Goal: Ask a question

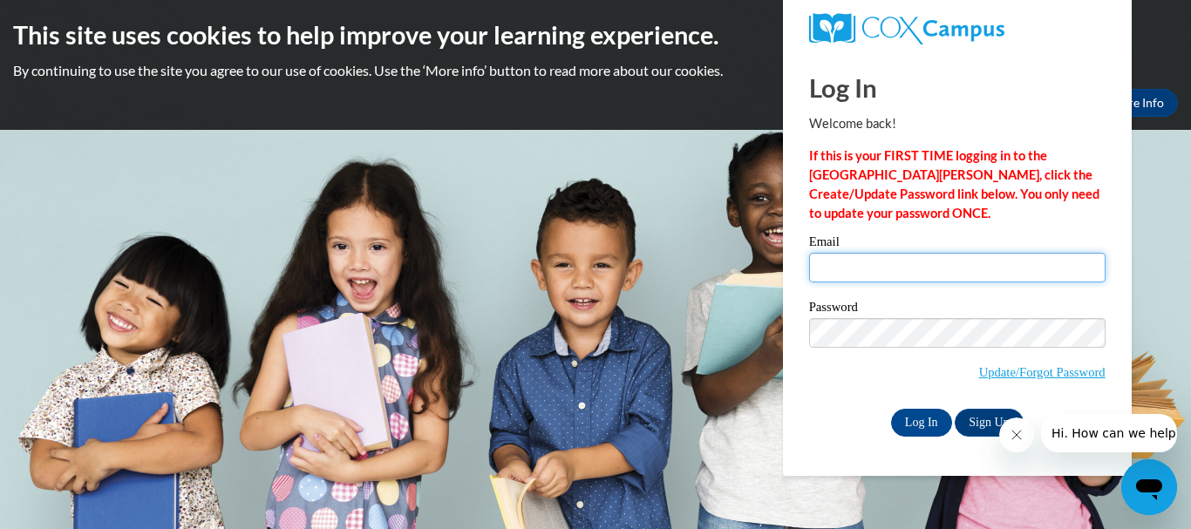
click at [926, 276] on input "Email" at bounding box center [957, 268] width 296 height 30
type input "Ahoward0529@gmail.com"
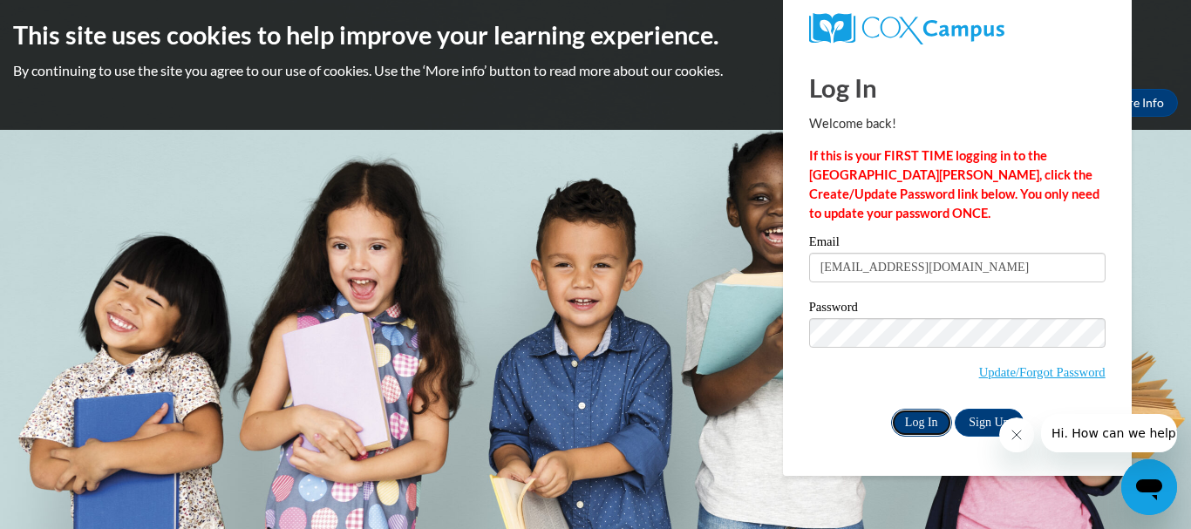
click at [922, 411] on input "Log In" at bounding box center [921, 423] width 61 height 28
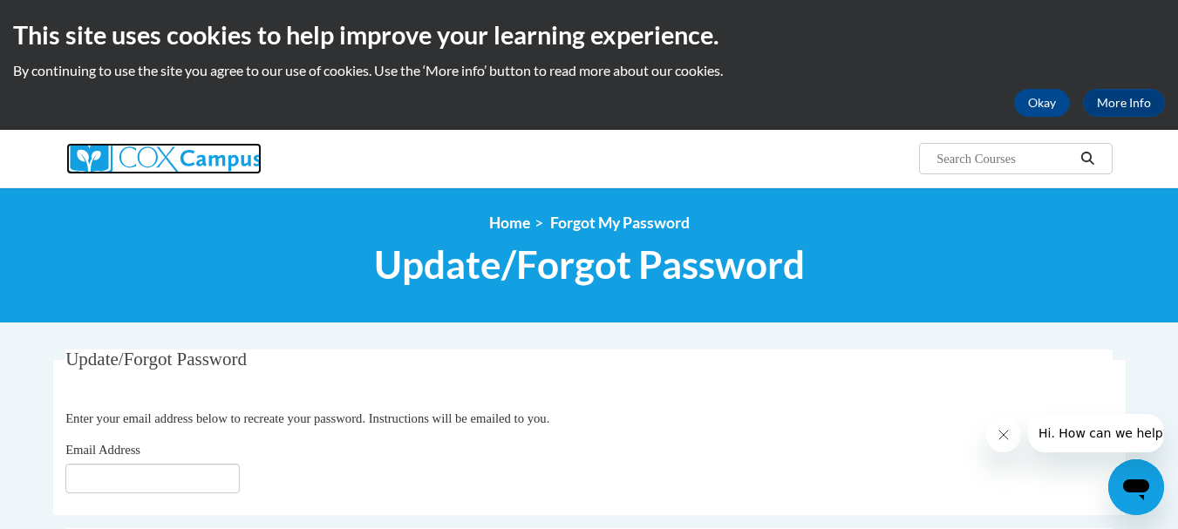
click at [149, 144] on img at bounding box center [163, 158] width 195 height 31
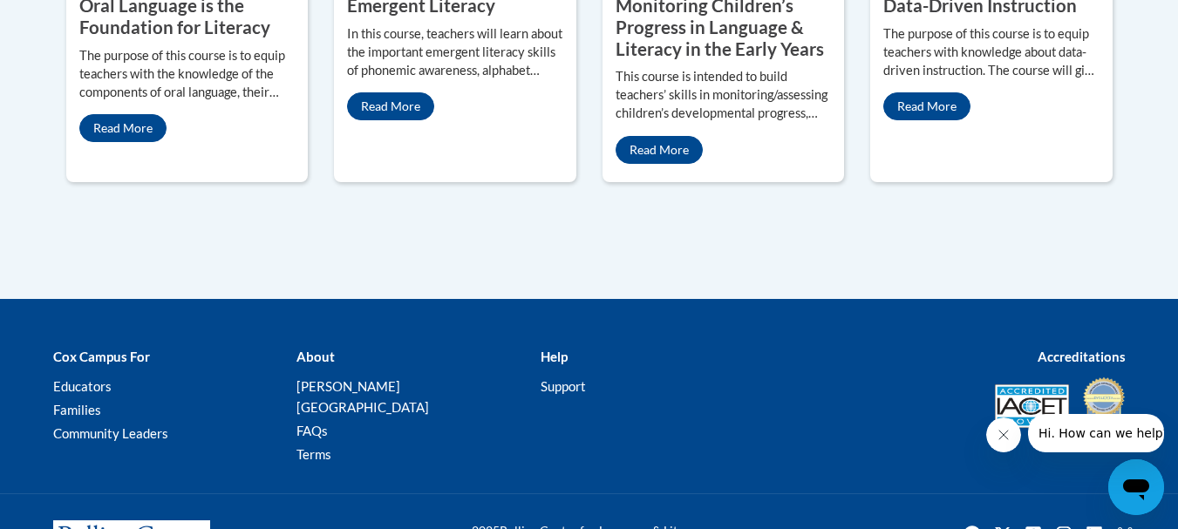
scroll to position [1156, 0]
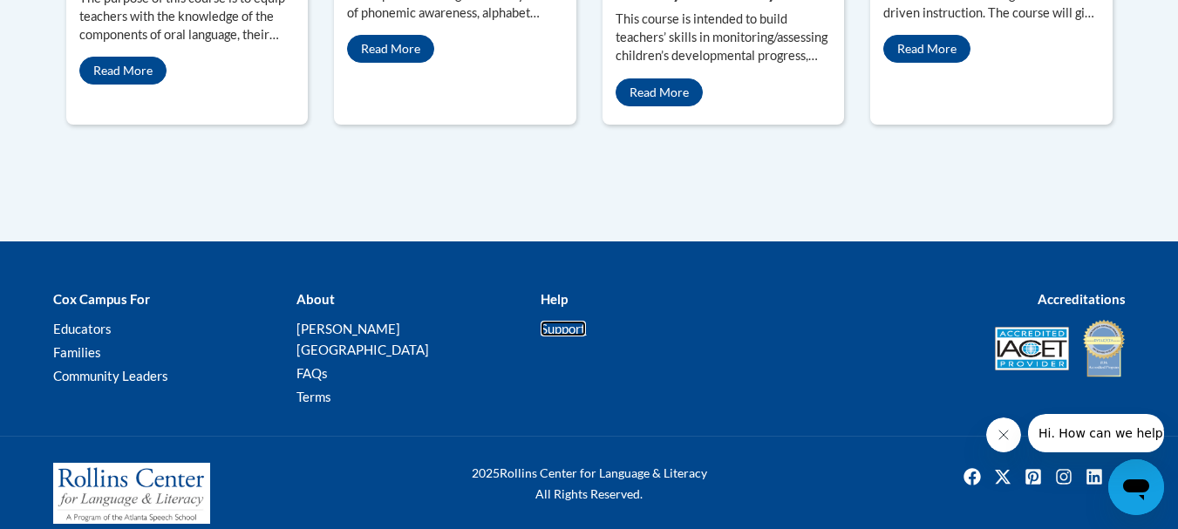
click at [552, 333] on link "Support" at bounding box center [563, 329] width 45 height 16
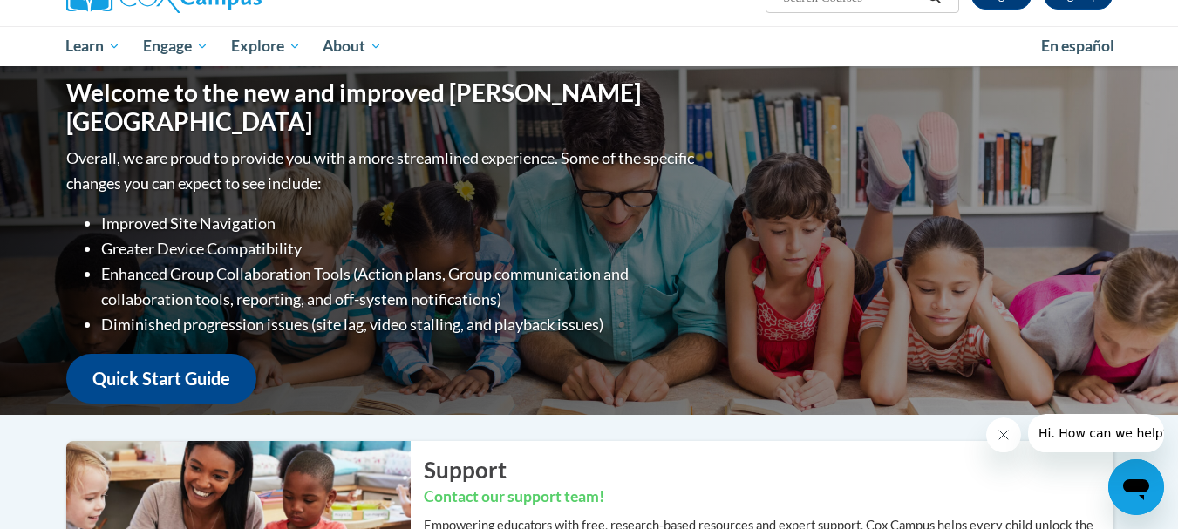
scroll to position [92, 0]
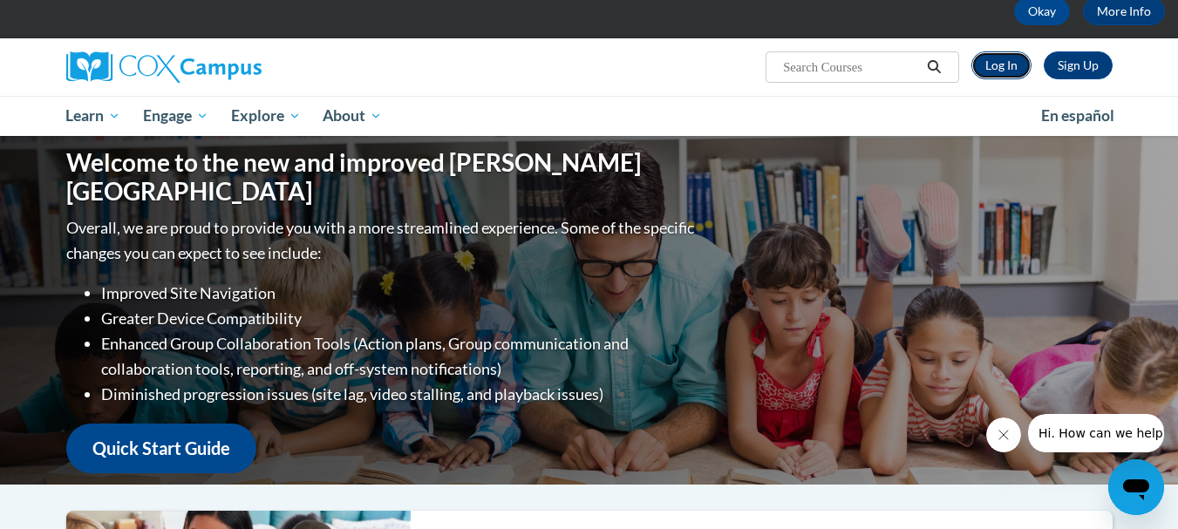
click at [999, 71] on link "Log In" at bounding box center [1001, 65] width 60 height 28
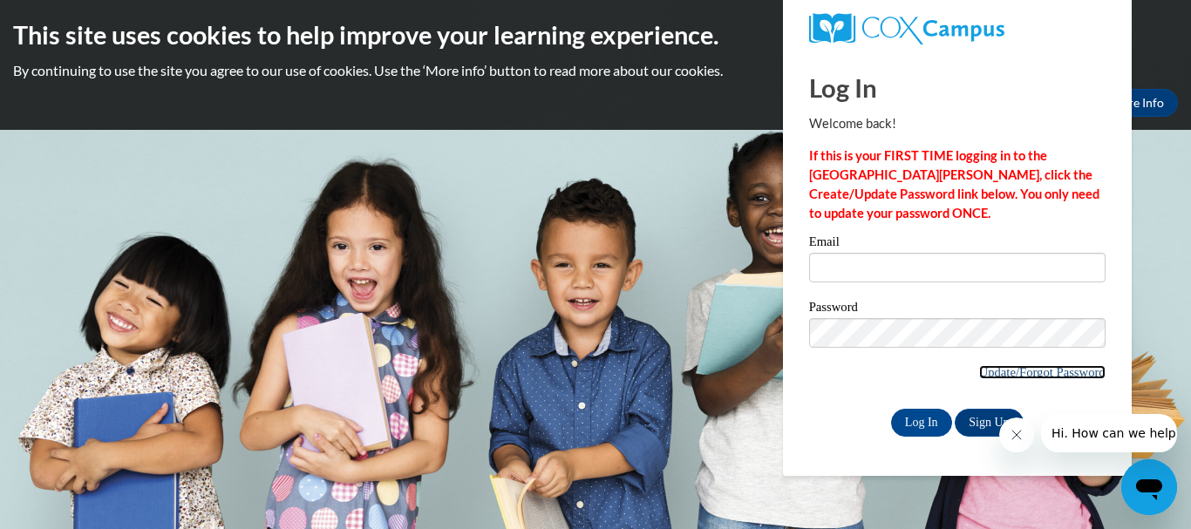
click at [1063, 372] on link "Update/Forgot Password" at bounding box center [1042, 372] width 126 height 14
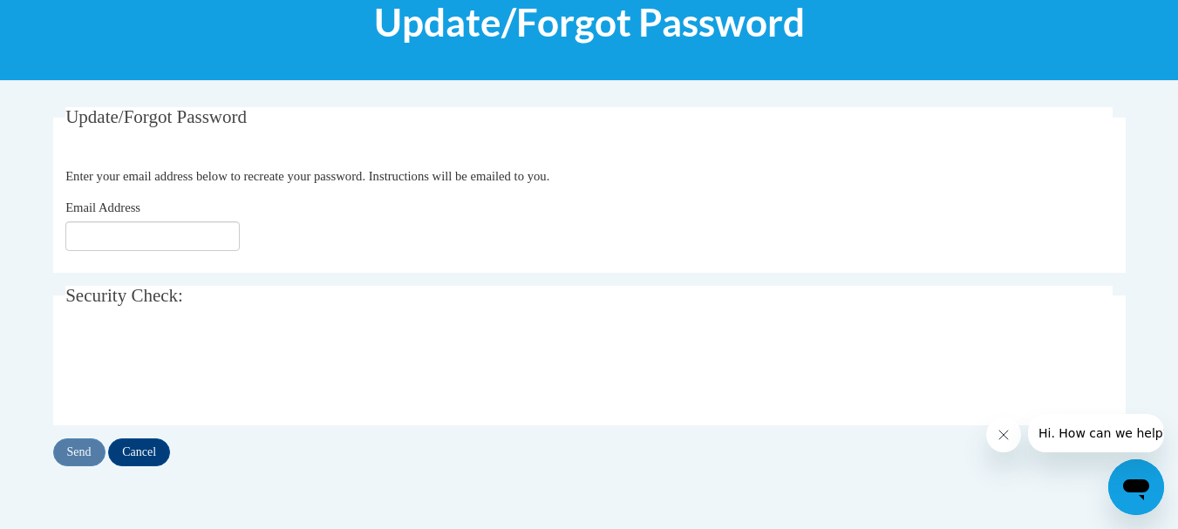
scroll to position [244, 0]
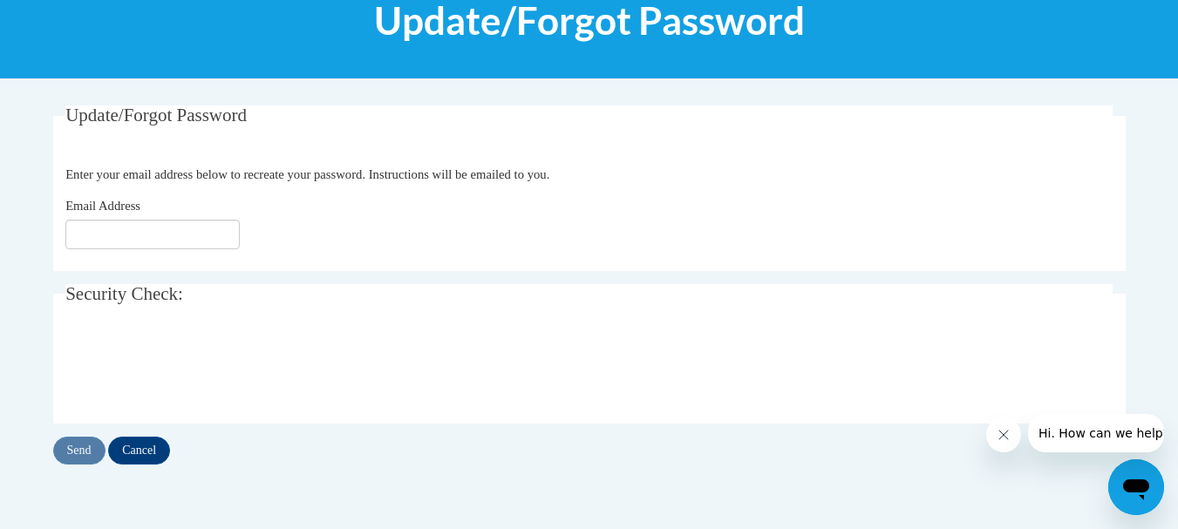
click at [1038, 432] on span "Hi. How can we help?" at bounding box center [1103, 433] width 131 height 14
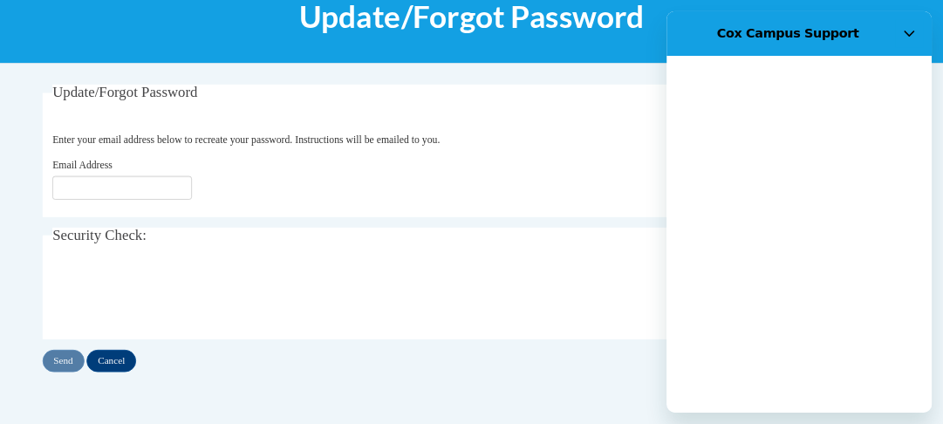
scroll to position [0, 0]
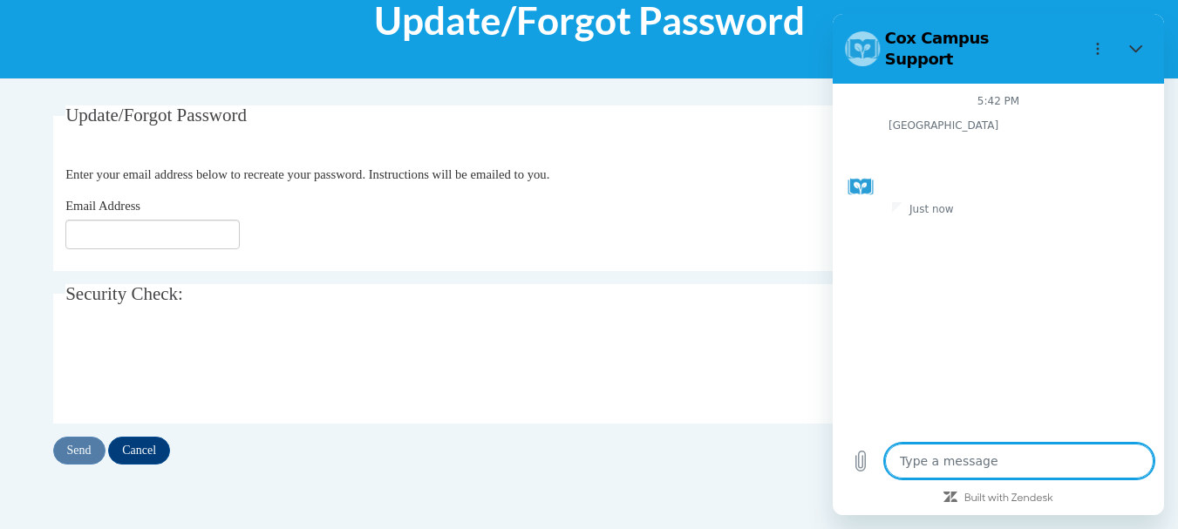
type textarea "x"
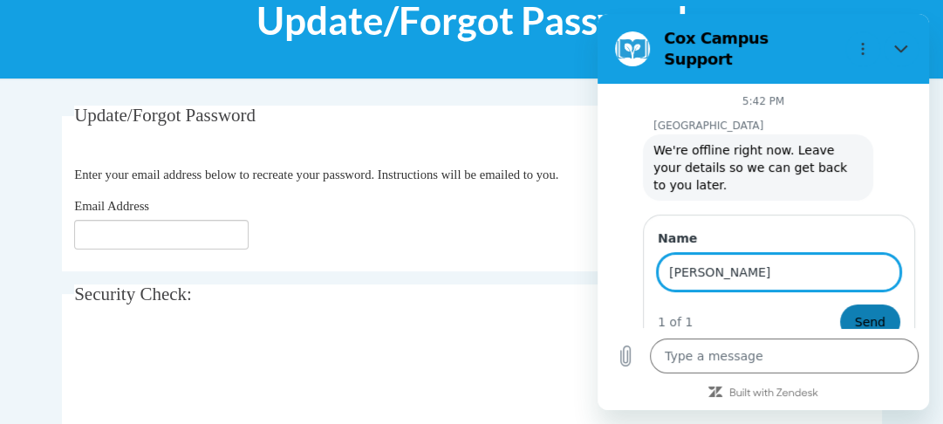
type input "[PERSON_NAME]"
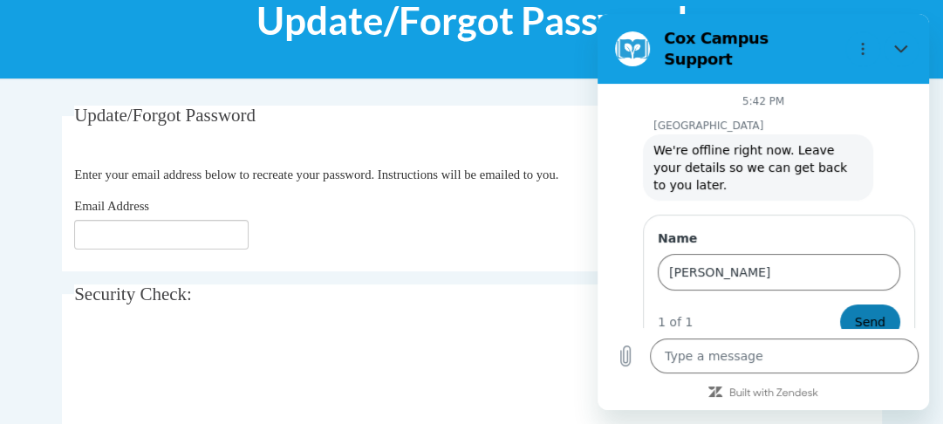
click at [871, 311] on span "Send" at bounding box center [869, 321] width 31 height 21
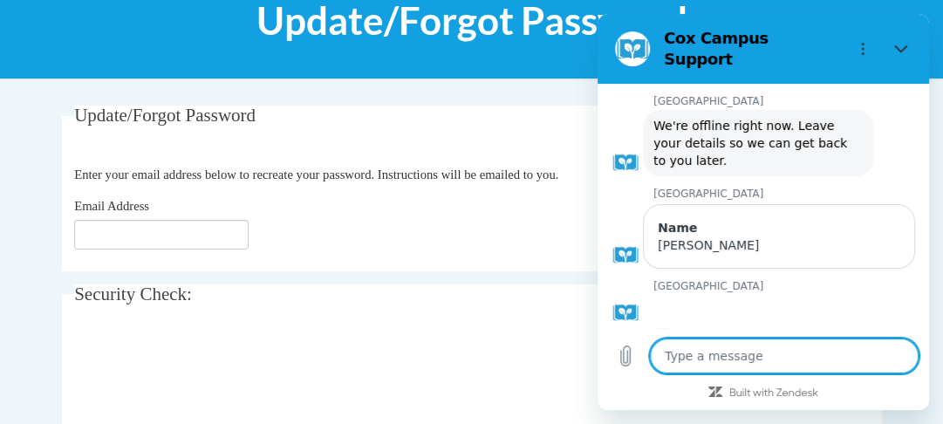
scroll to position [28, 0]
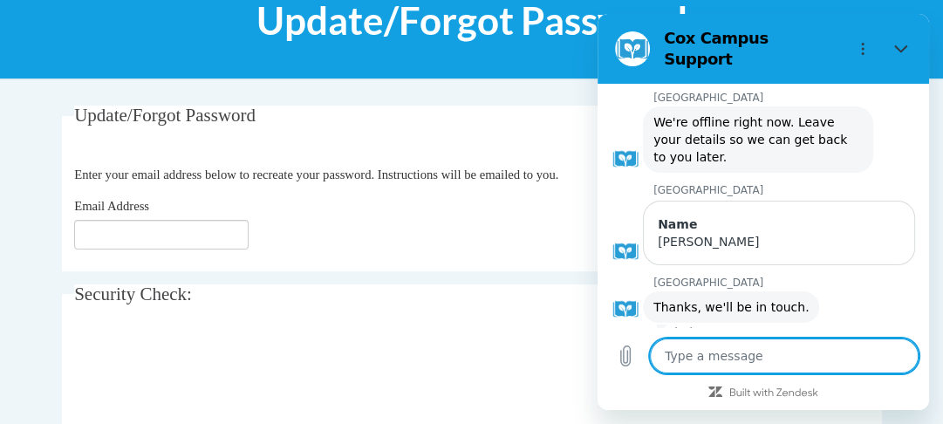
type textarea "x"
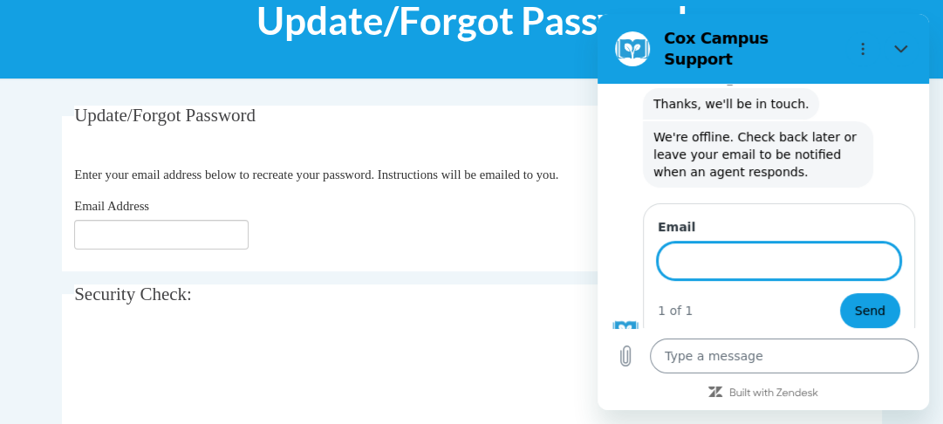
scroll to position [230, 0]
type input "w"
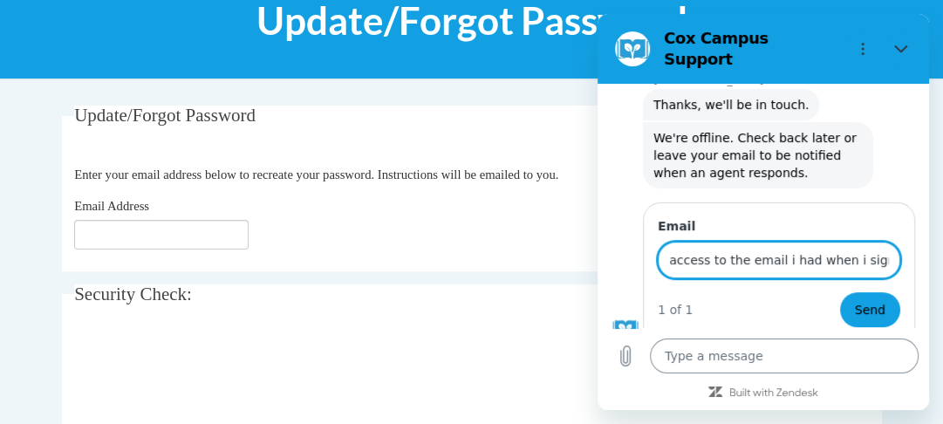
scroll to position [0, 152]
type input "What i do if i dont have access to the email i had when i signed up?"
click at [840, 292] on button "Send" at bounding box center [870, 309] width 60 height 35
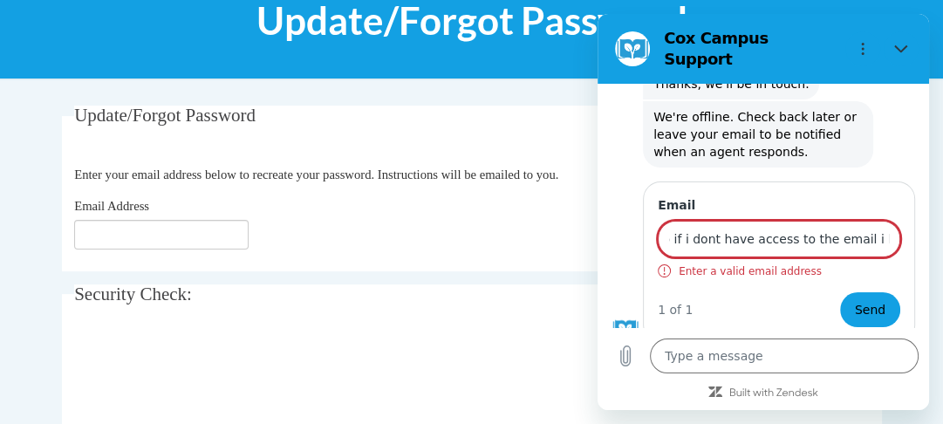
scroll to position [0, 0]
drag, startPoint x: 881, startPoint y: 225, endPoint x: 623, endPoint y: 265, distance: 261.2
click at [623, 265] on div "Email What i do if i dont have access to the email i had when i signed up? Ente…" at bounding box center [769, 260] width 317 height 164
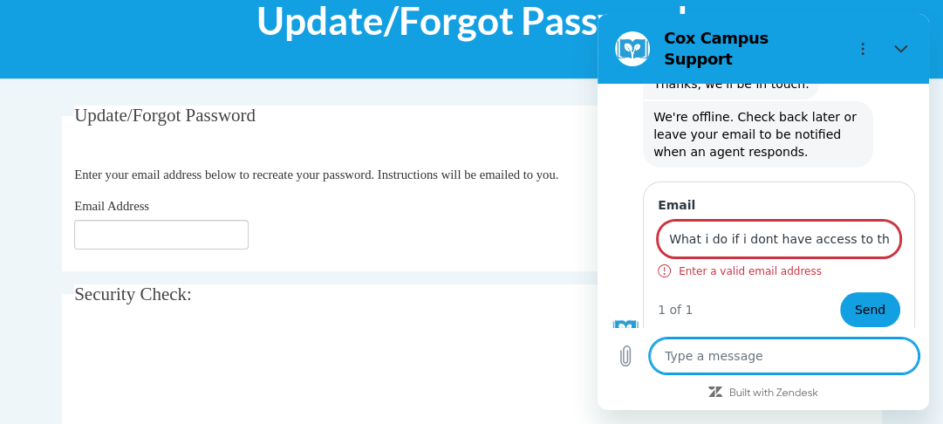
paste textarea "What i do if i dont have access to the email i had when i signed up?"
type textarea "What i do if i dont have access to the email i had when i signed up?"
type textarea "x"
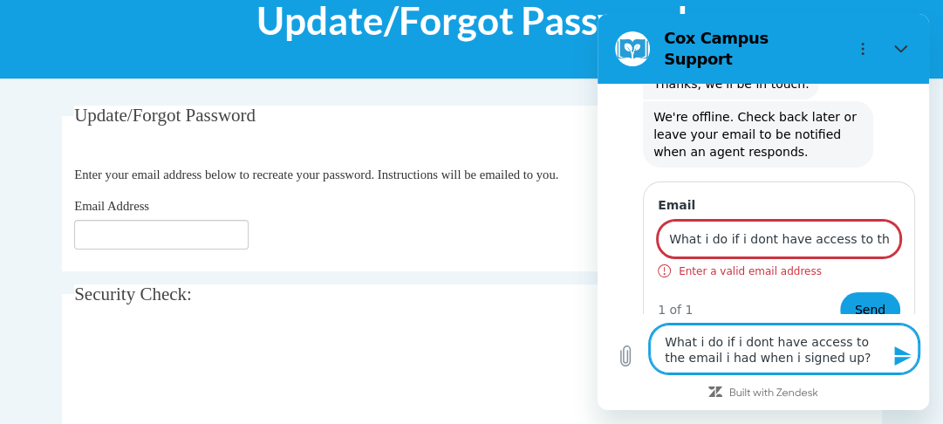
type textarea "What i do if i dont have access to the email i had when i signed up?"
click at [908, 351] on icon "Send message" at bounding box center [902, 355] width 21 height 21
type textarea "x"
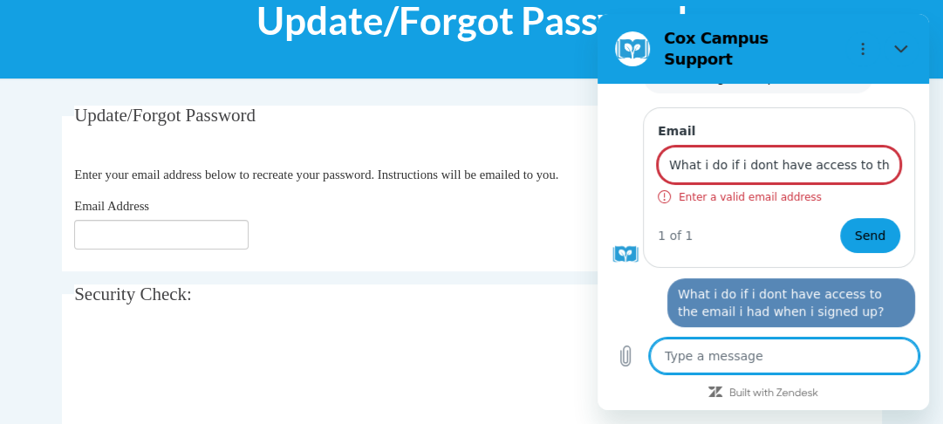
scroll to position [329, 0]
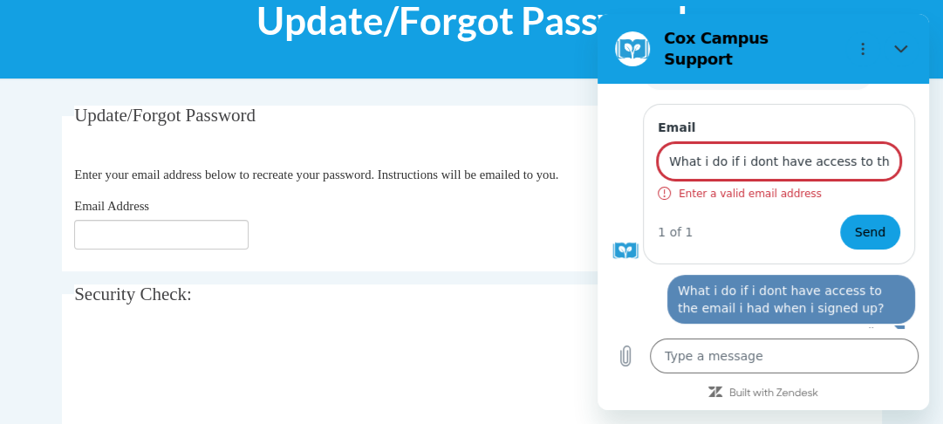
click at [870, 148] on input "What i do if i dont have access to the email i had when i signed up?" at bounding box center [778, 161] width 242 height 37
type input "What"
type textarea "x"
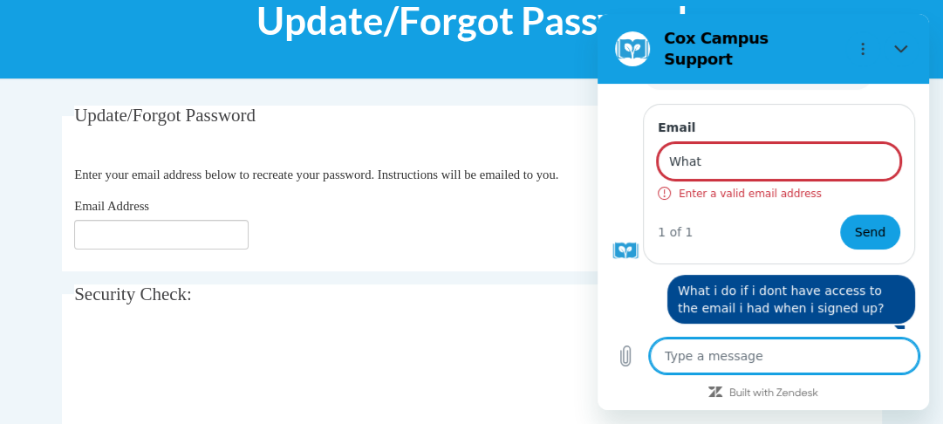
click at [786, 146] on input "What" at bounding box center [778, 161] width 242 height 37
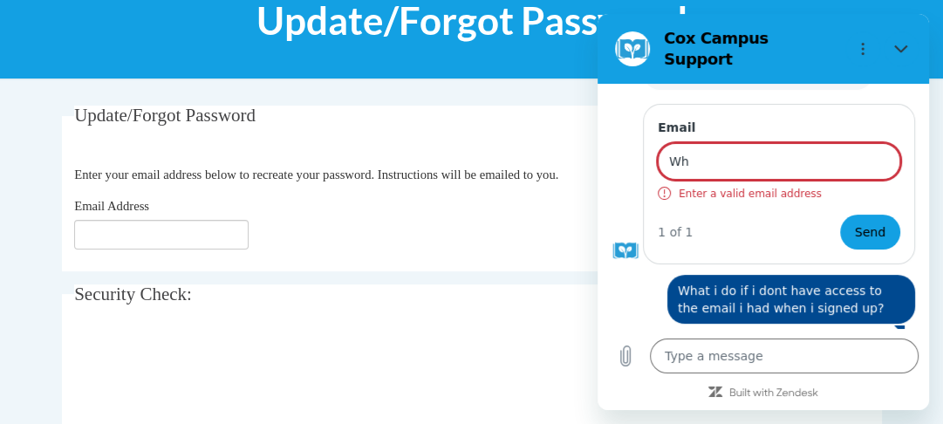
type input "W"
type textarea "x"
click at [214, 233] on input "Email Address" at bounding box center [161, 235] width 174 height 30
type input "Ahoward0529@gmail.com"
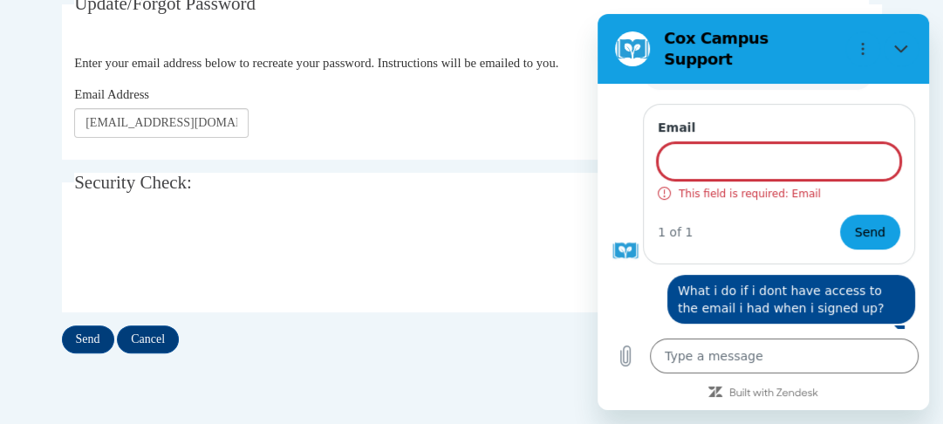
scroll to position [439, 0]
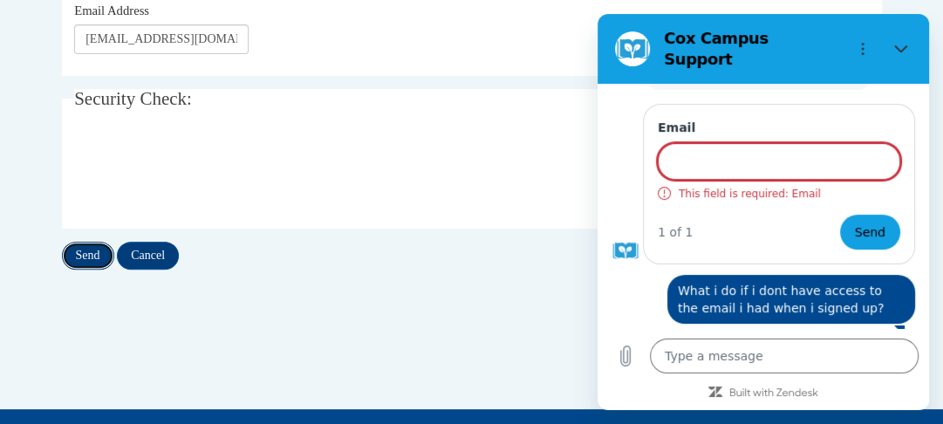
click at [81, 251] on input "Send" at bounding box center [88, 256] width 52 height 28
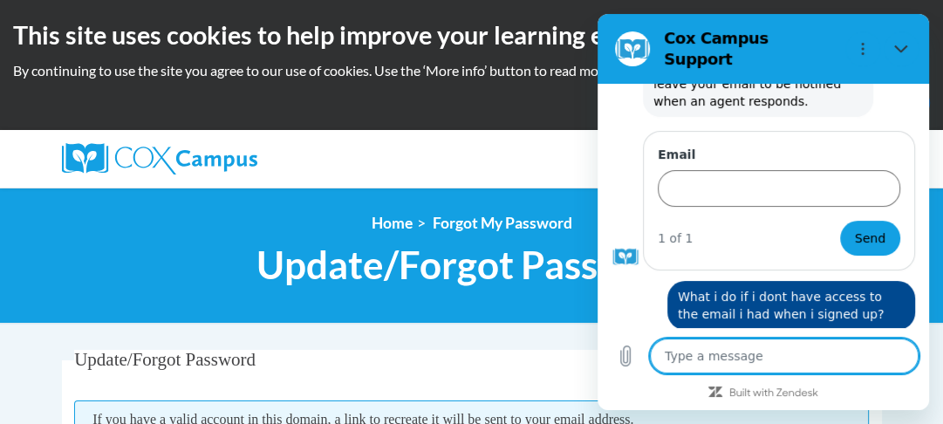
scroll to position [308, 0]
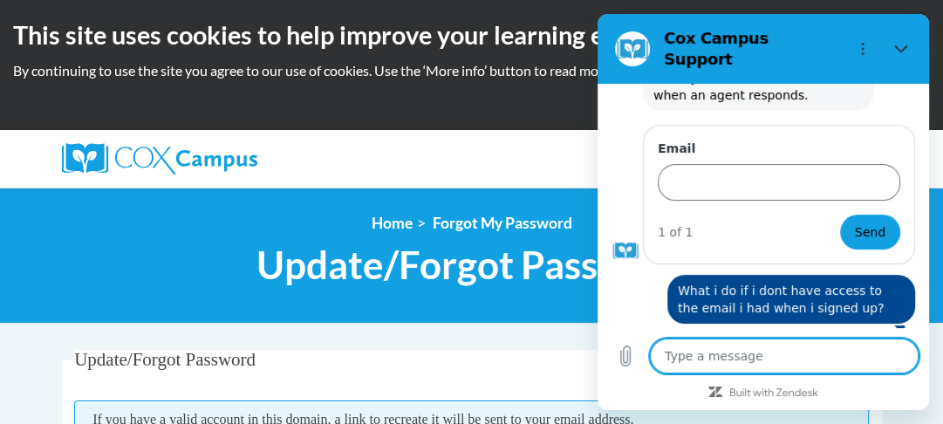
type textarea "x"
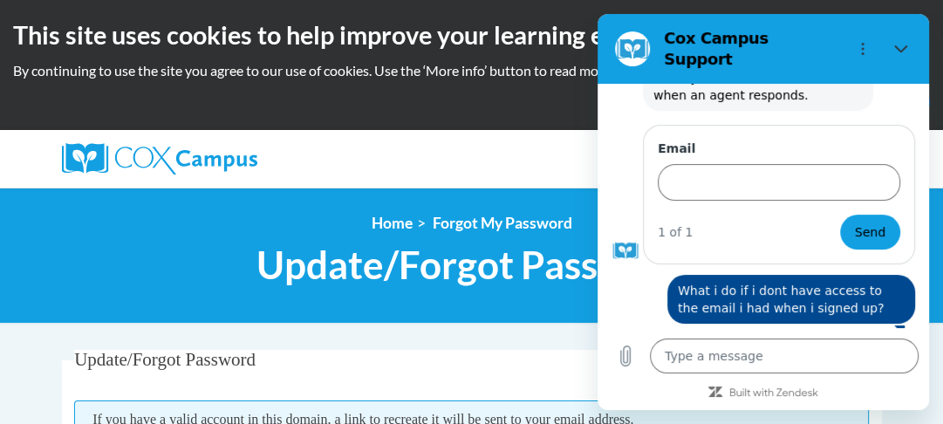
click at [122, 289] on div "<en>My Learning</en><fr>New fr_My Learning</fr><it>New it_My Learning</it><de>N…" at bounding box center [472, 255] width 846 height 83
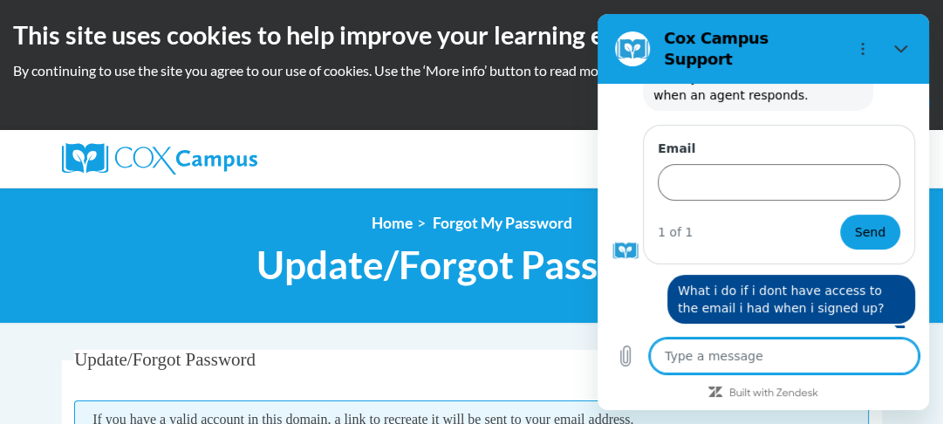
paste textarea "What i do if i dont have access to the email i had when i signed up?"
type textarea "What i do if i dont have access to the email i had when i signed up?"
type textarea "x"
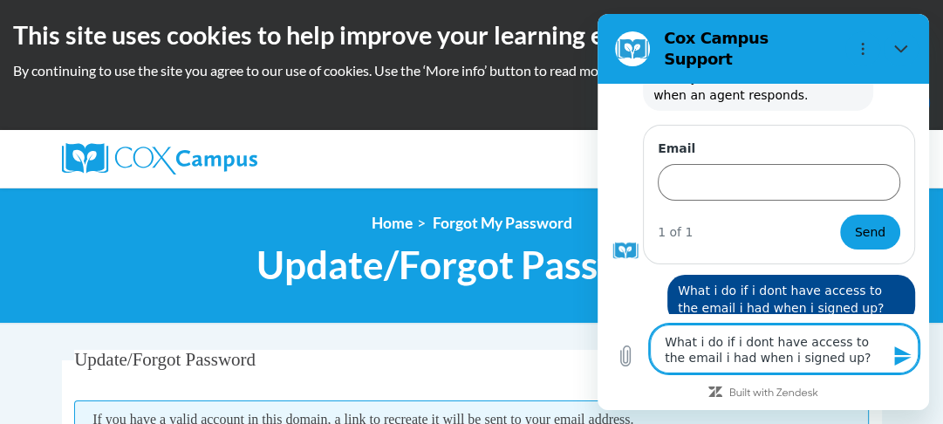
type textarea "What i do if i dont have access to the email i had when i signed up?"
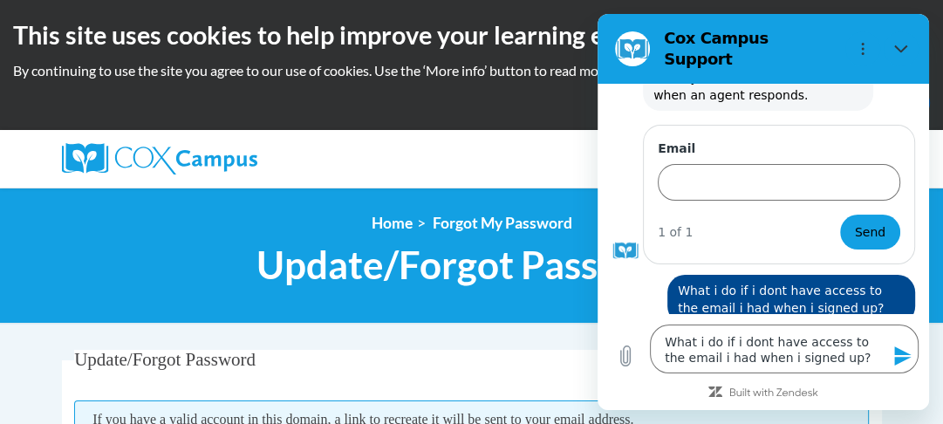
click at [901, 357] on icon "Send message" at bounding box center [902, 355] width 17 height 19
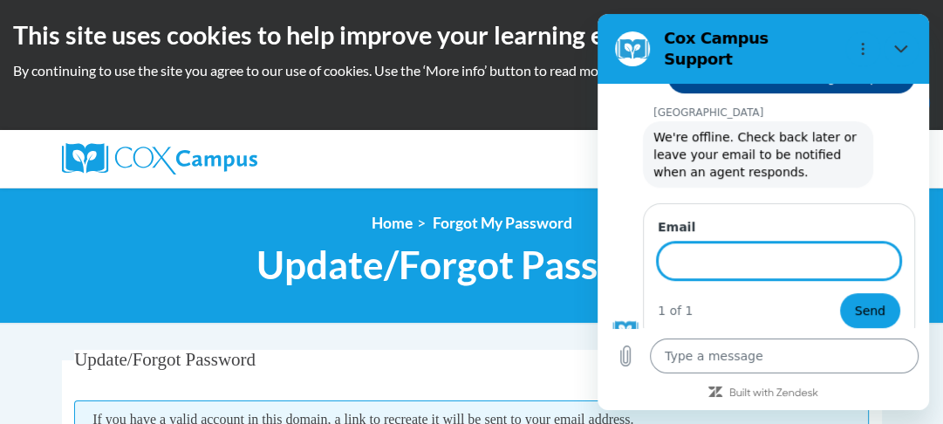
scroll to position [585, 0]
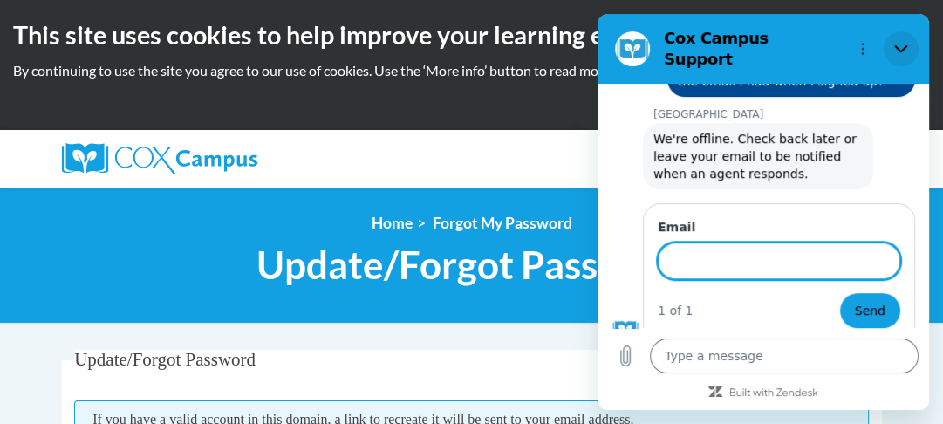
click at [902, 42] on icon "Close" at bounding box center [901, 49] width 14 height 14
type textarea "x"
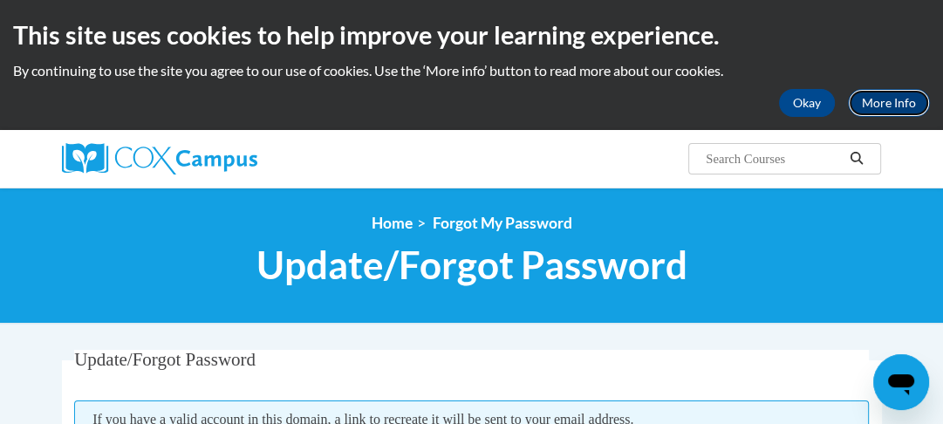
click at [903, 94] on link "More Info" at bounding box center [889, 103] width 82 height 28
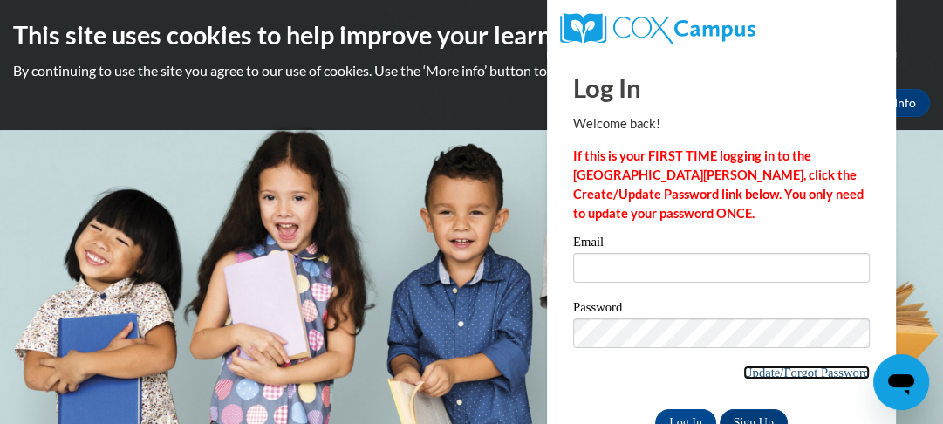
click at [763, 373] on link "Update/Forgot Password" at bounding box center [806, 372] width 126 height 14
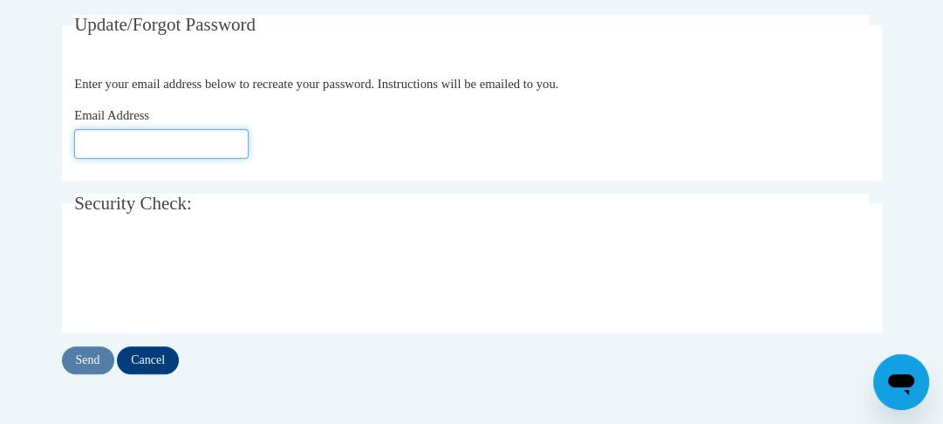
click at [157, 142] on input "Email Address" at bounding box center [161, 144] width 174 height 30
type input "[PERSON_NAME]"
